Goal: Obtain resource: Download file/media

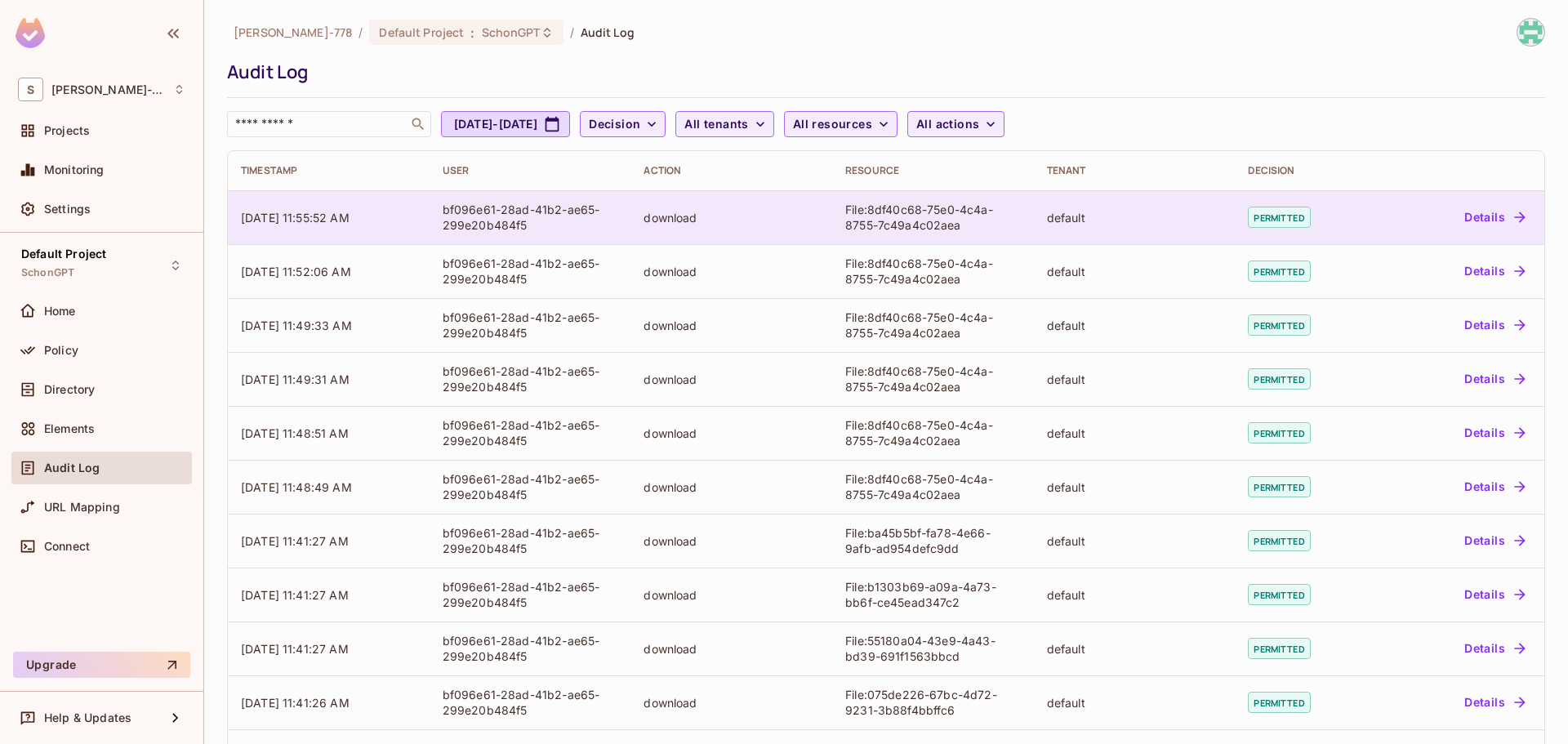
click at [707, 227] on td "download" at bounding box center [731, 216] width 202 height 54
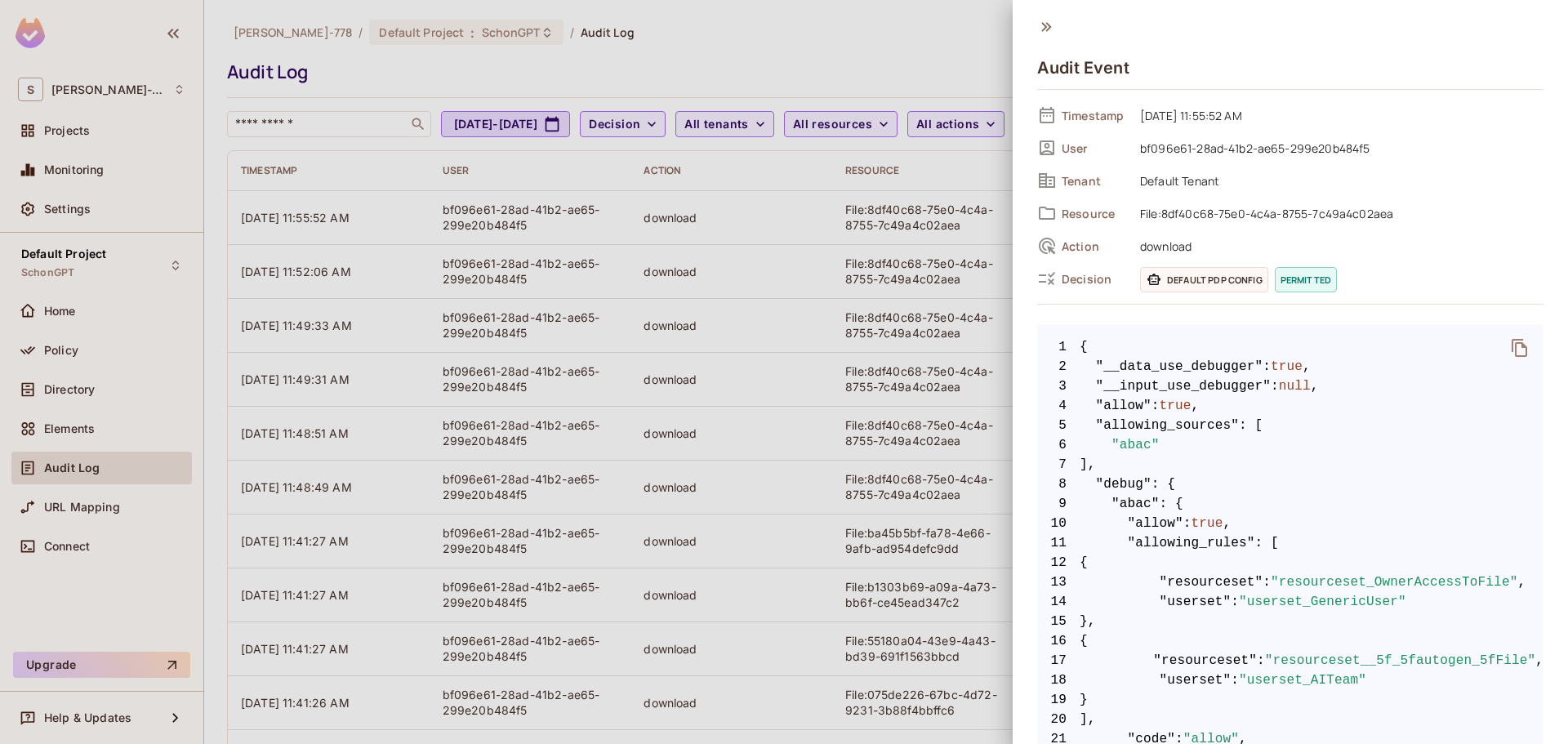
click at [911, 82] on div at bounding box center [784, 372] width 1568 height 744
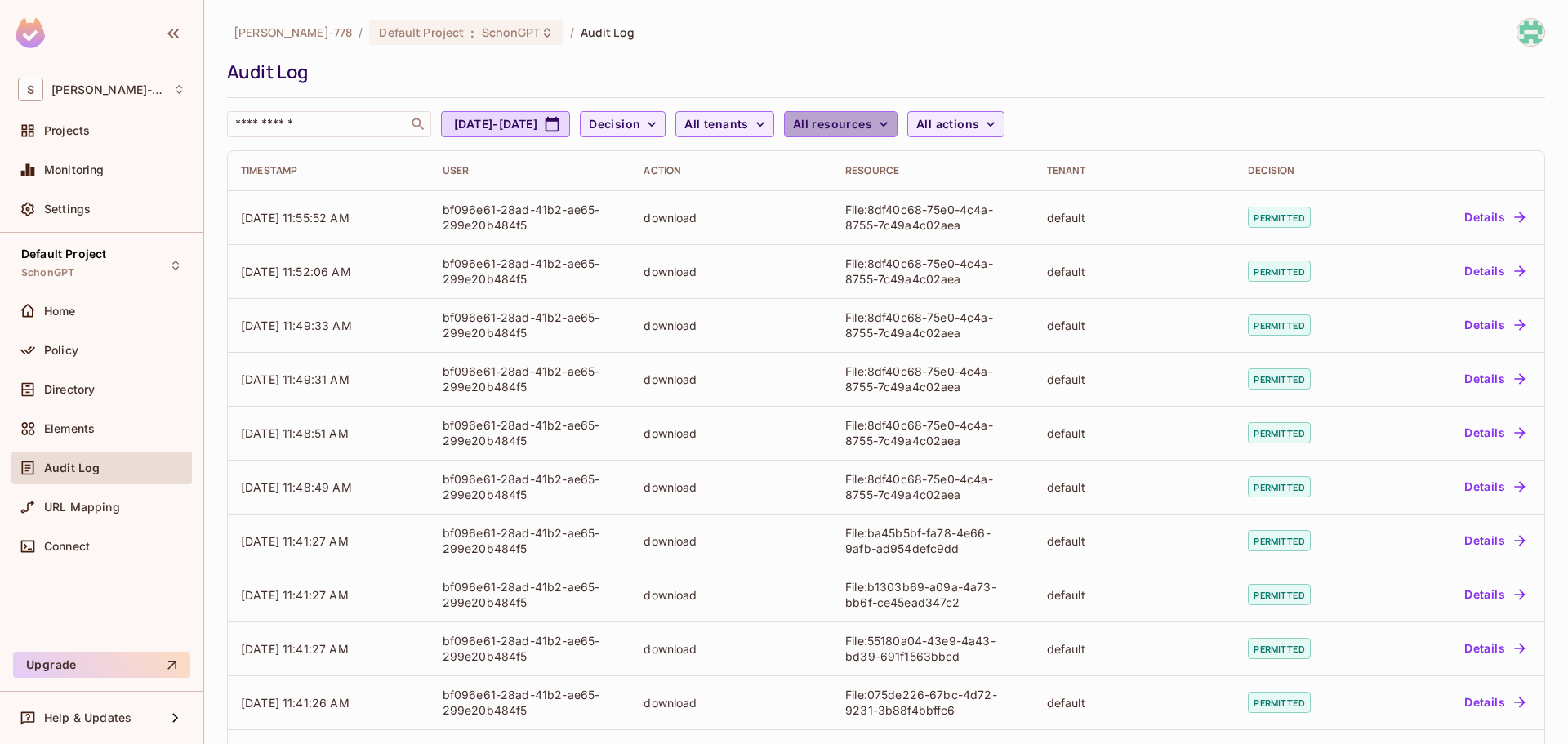
click at [872, 116] on span "All resources" at bounding box center [832, 124] width 79 height 20
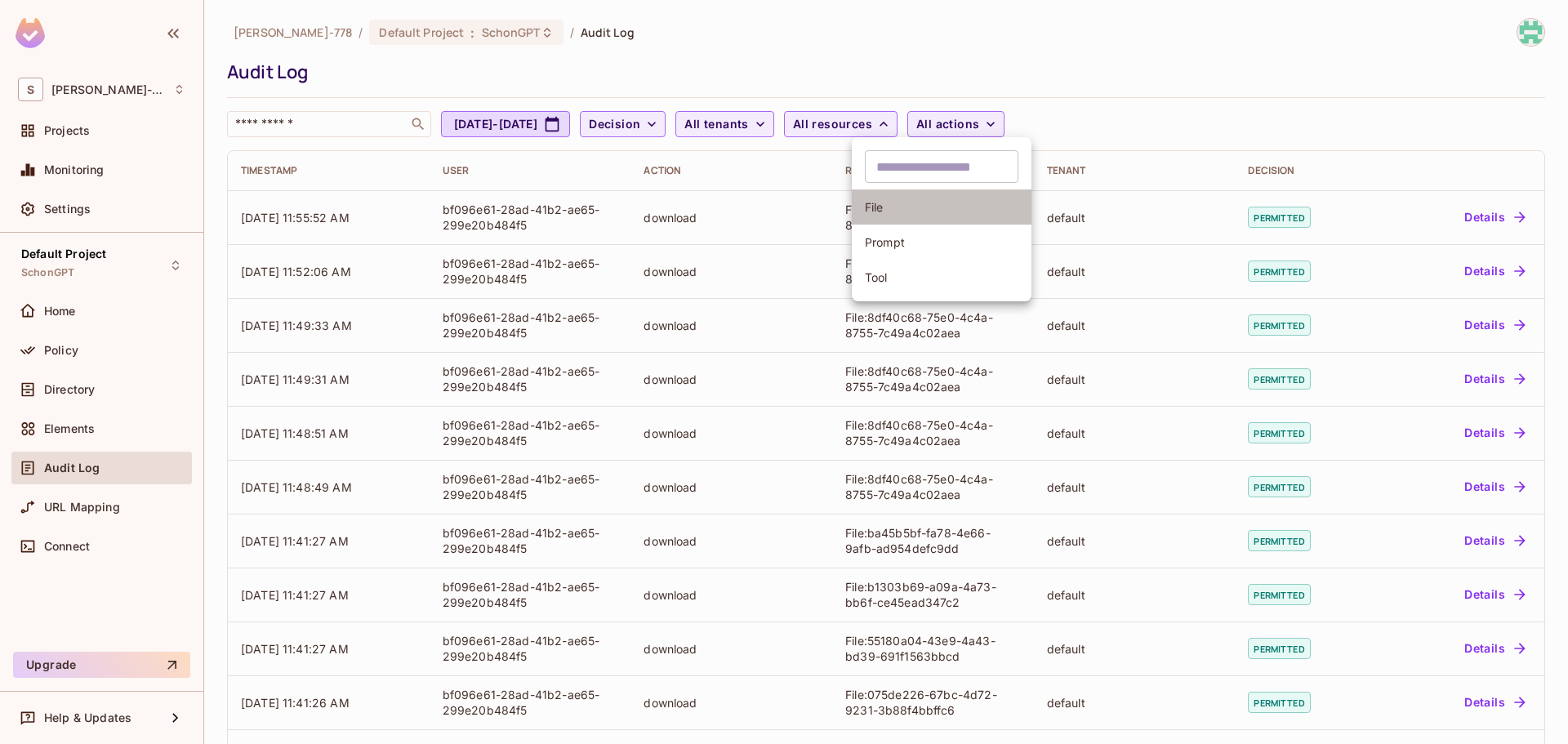
click at [901, 197] on li "File" at bounding box center [942, 207] width 180 height 35
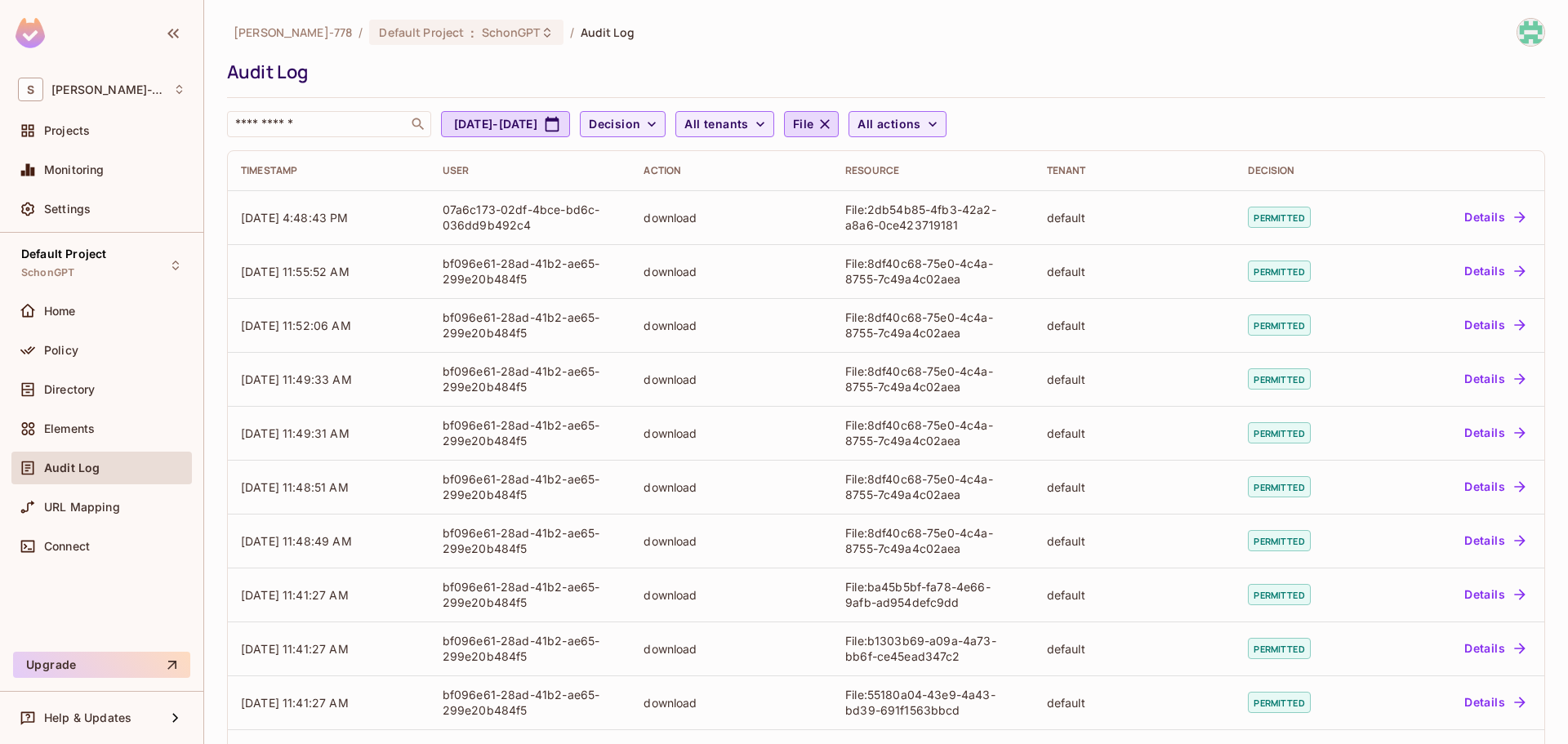
scroll to position [332, 0]
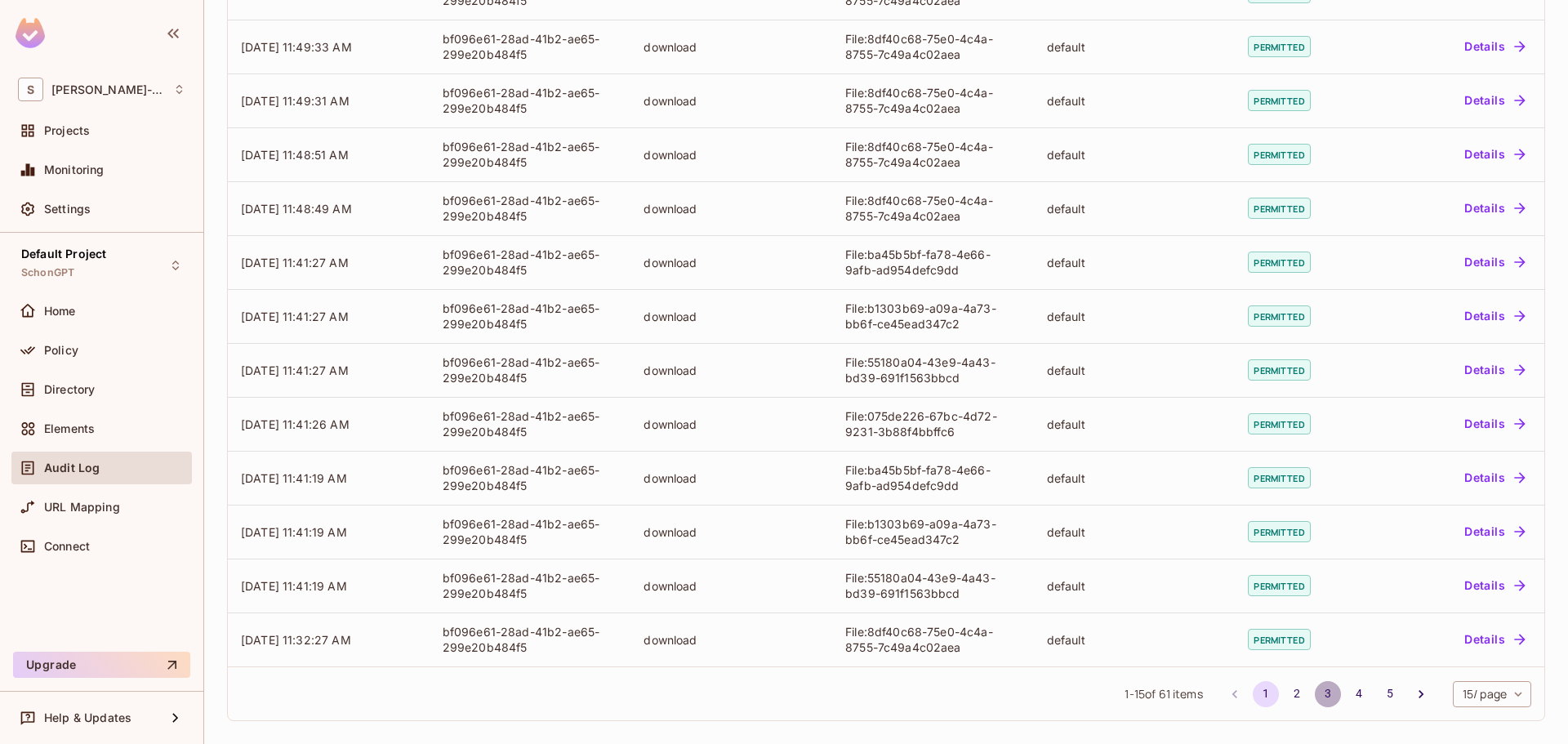
click at [1315, 692] on button "3" at bounding box center [1328, 694] width 26 height 26
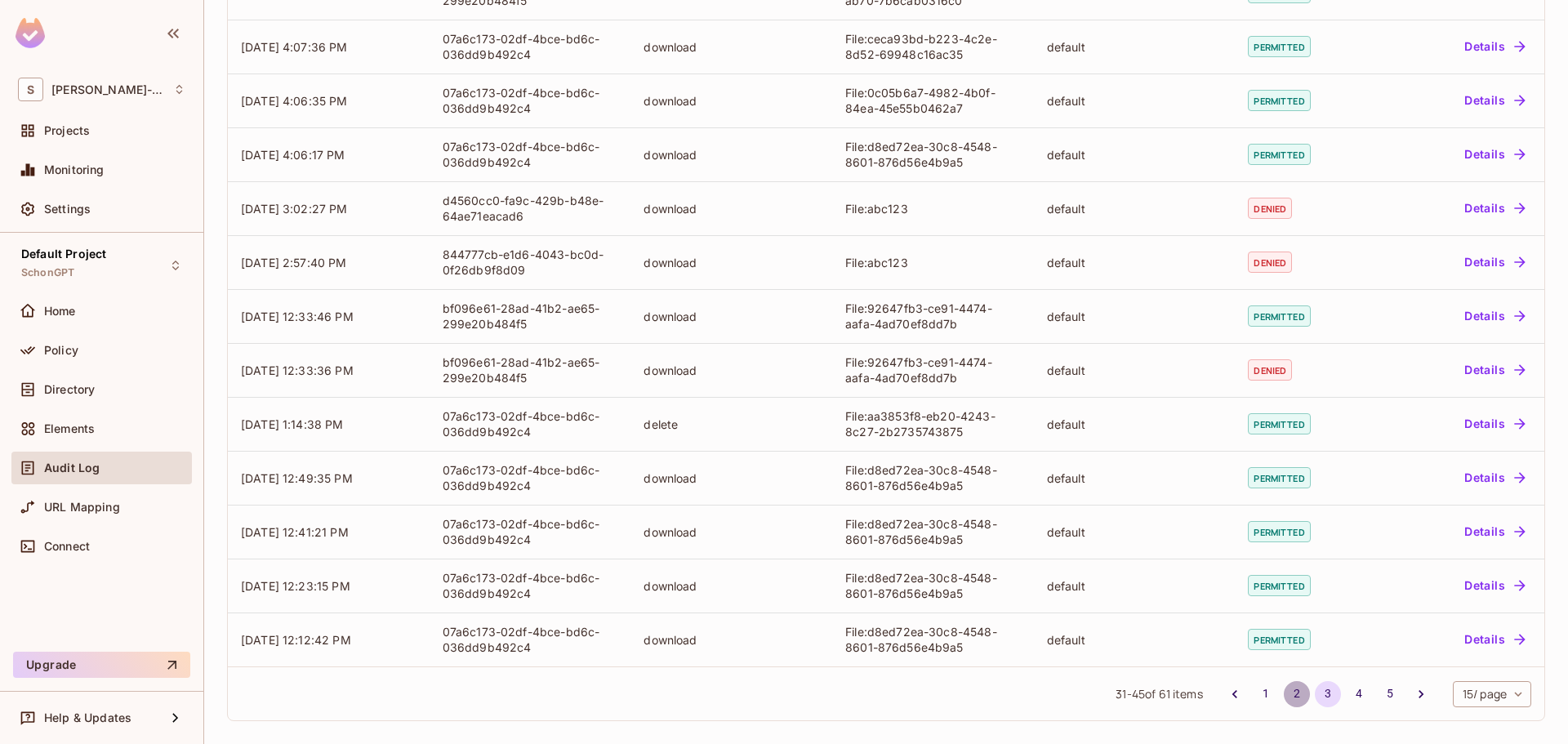
click at [1284, 691] on button "2" at bounding box center [1297, 694] width 26 height 26
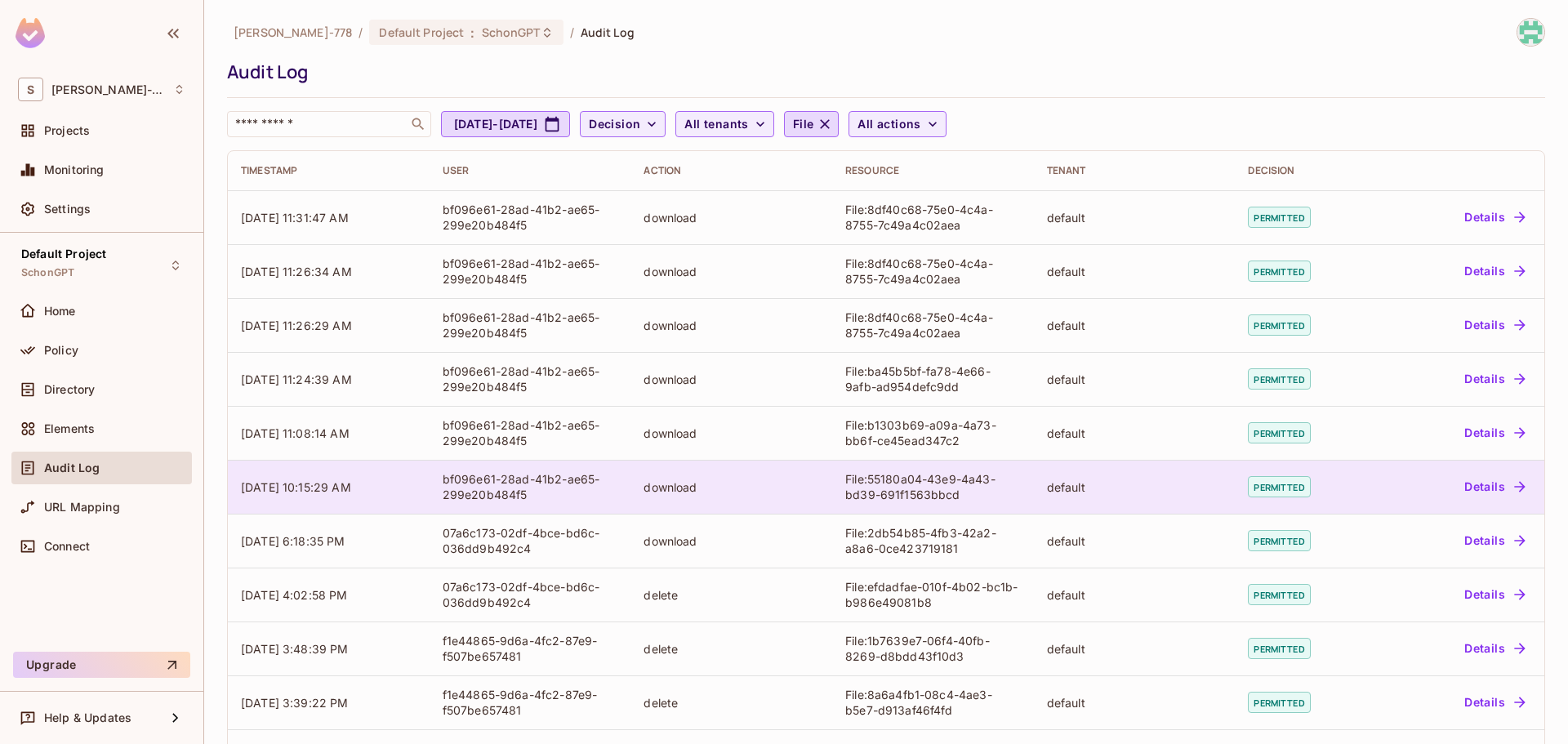
click at [1100, 476] on td "default" at bounding box center [1134, 487] width 202 height 54
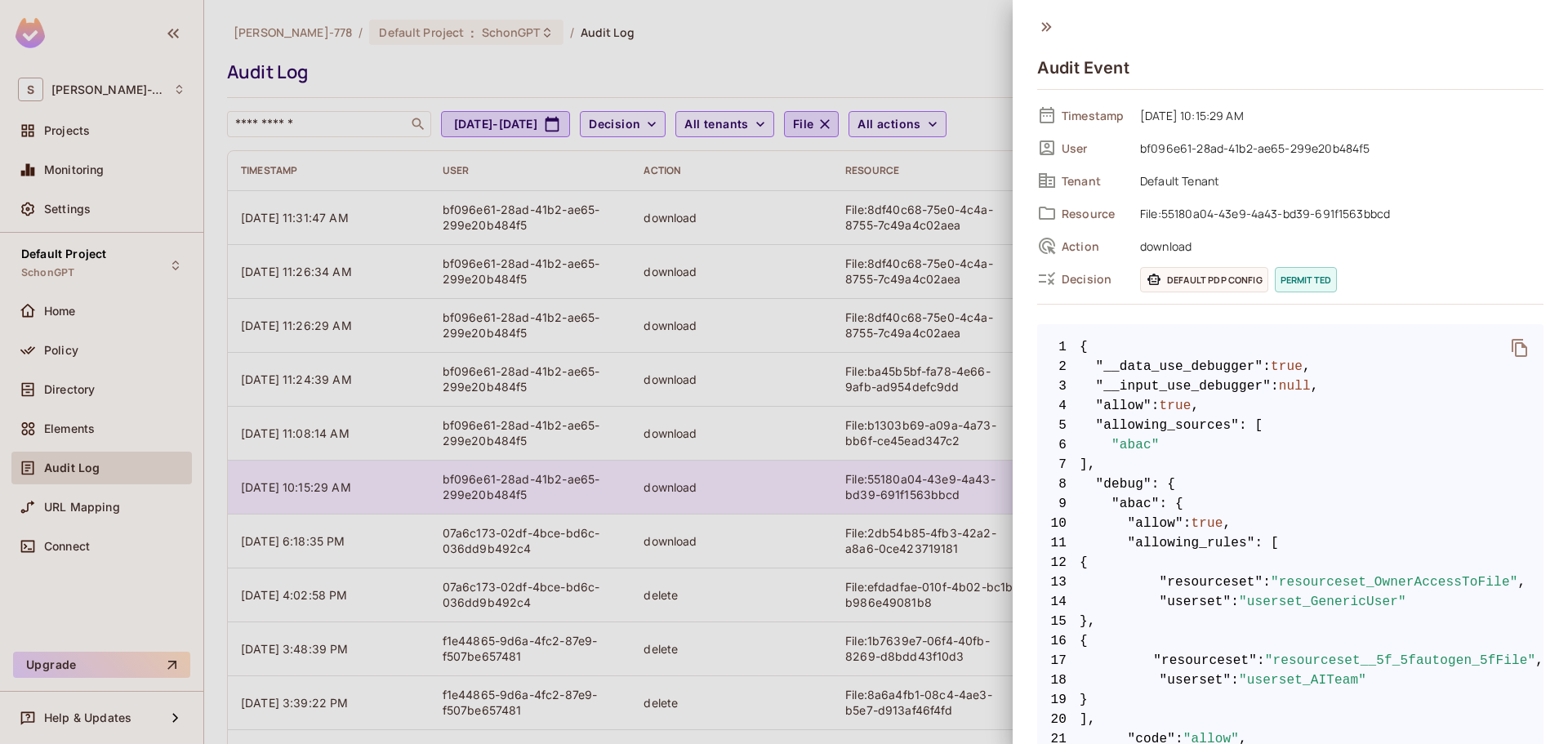
scroll to position [758, 0]
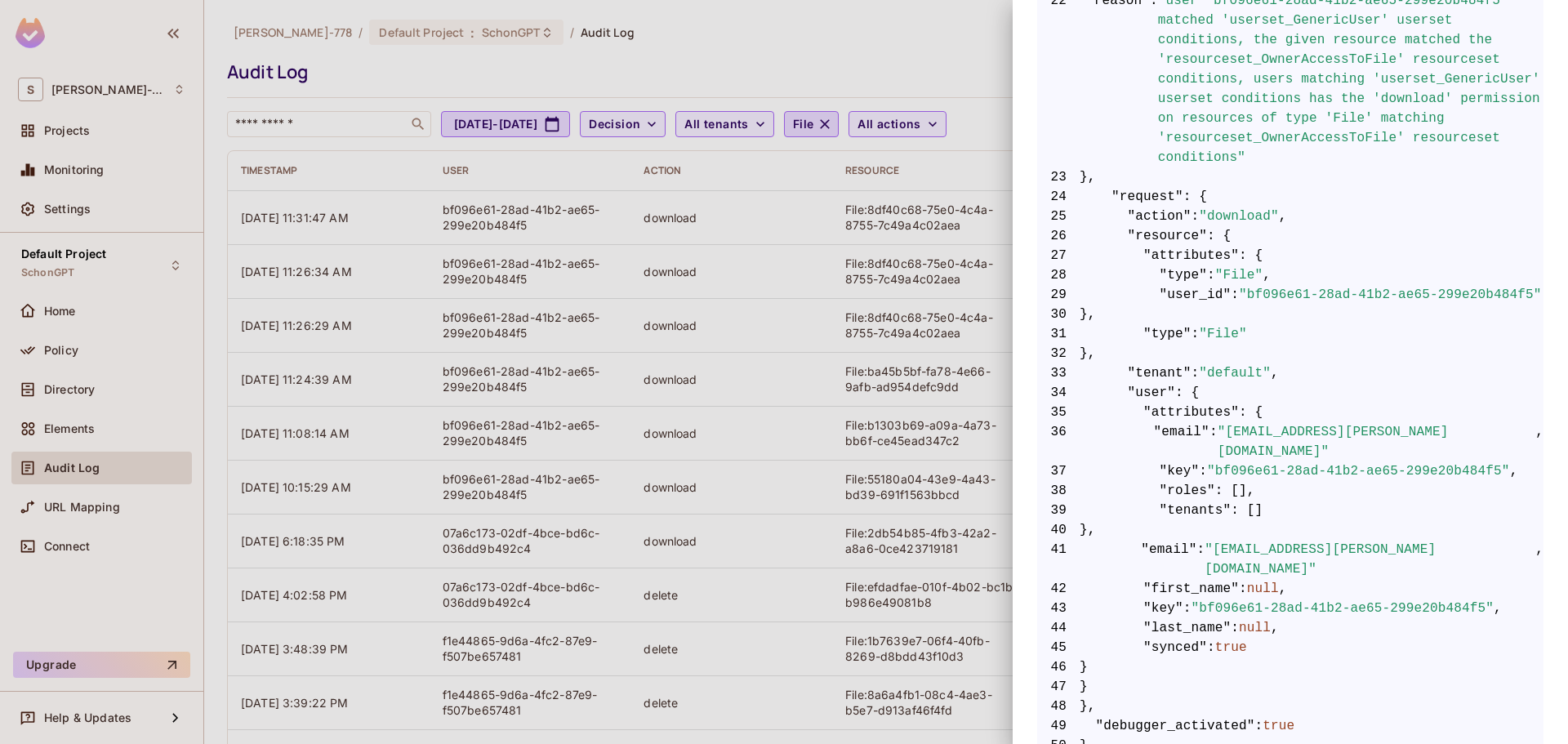
click at [937, 563] on div at bounding box center [784, 372] width 1568 height 744
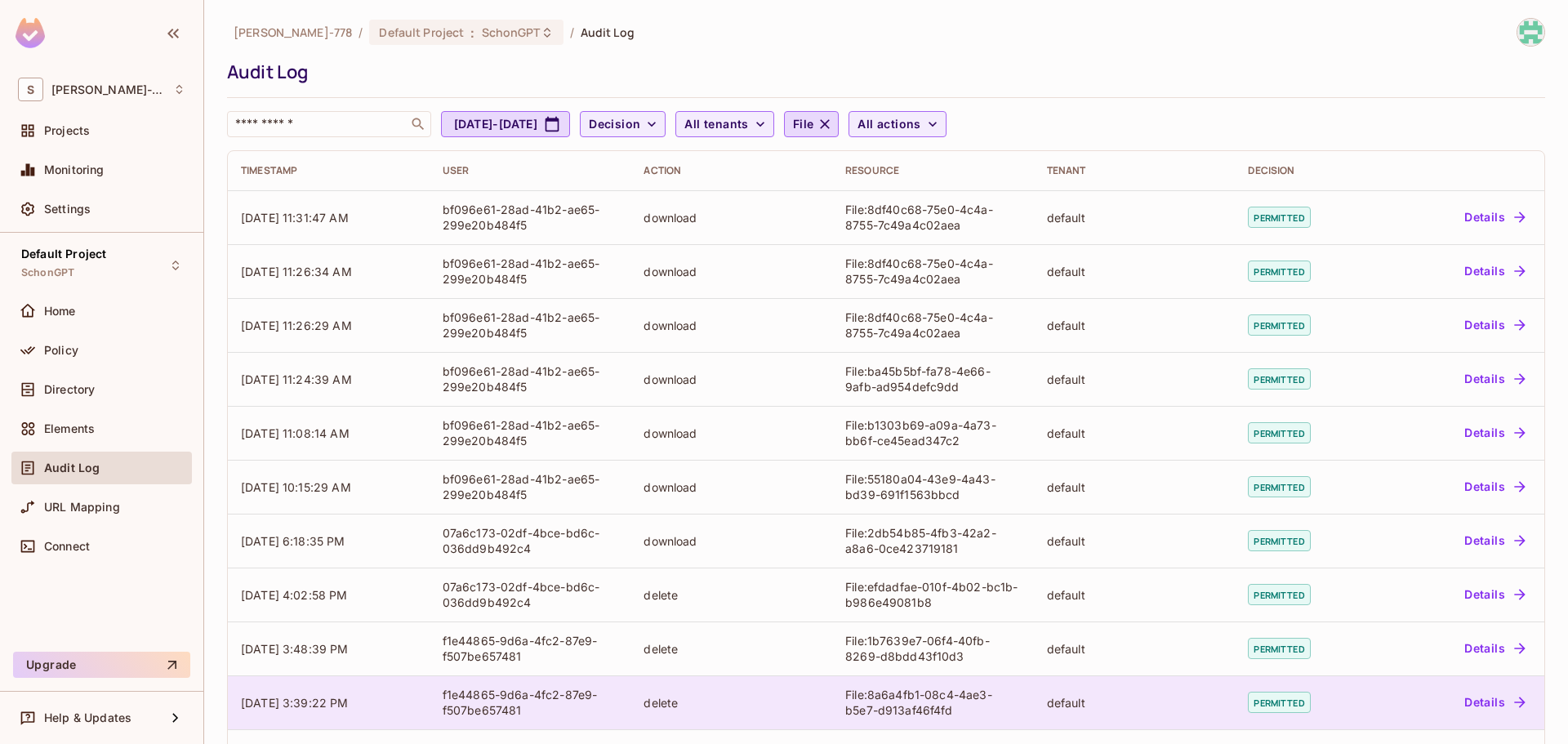
scroll to position [332, 0]
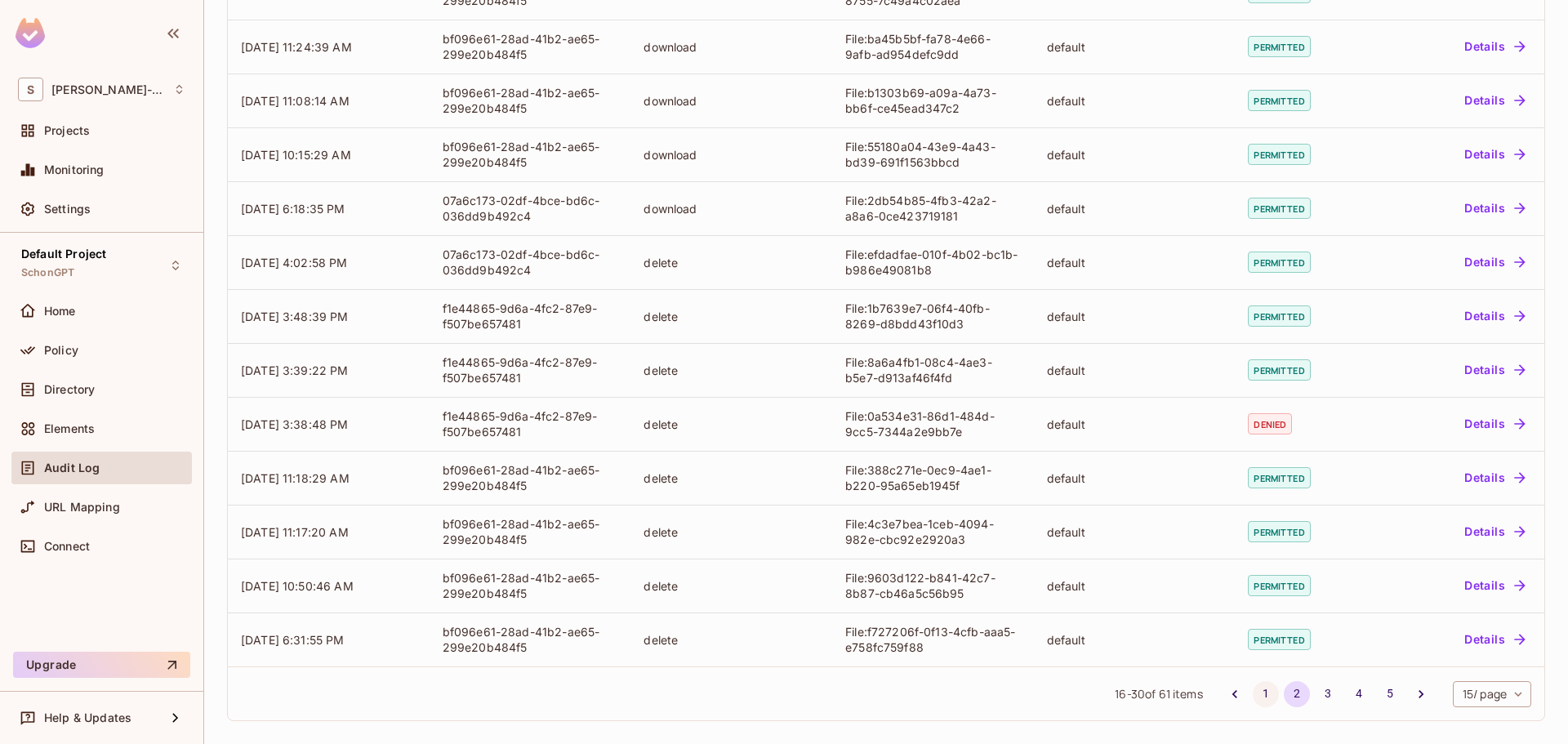
click at [1253, 685] on button "1" at bounding box center [1266, 694] width 26 height 26
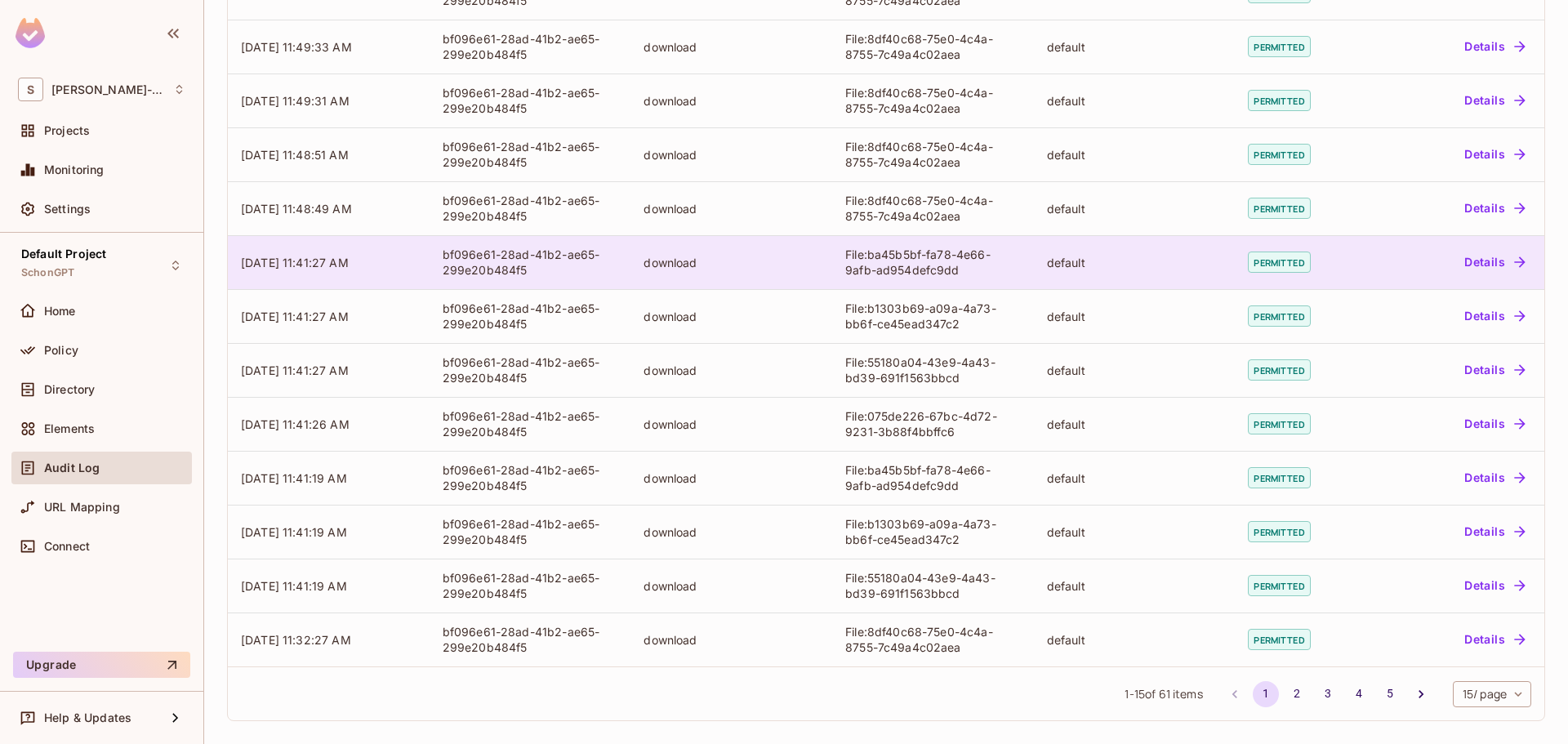
scroll to position [0, 0]
